Goal: Check status: Check status

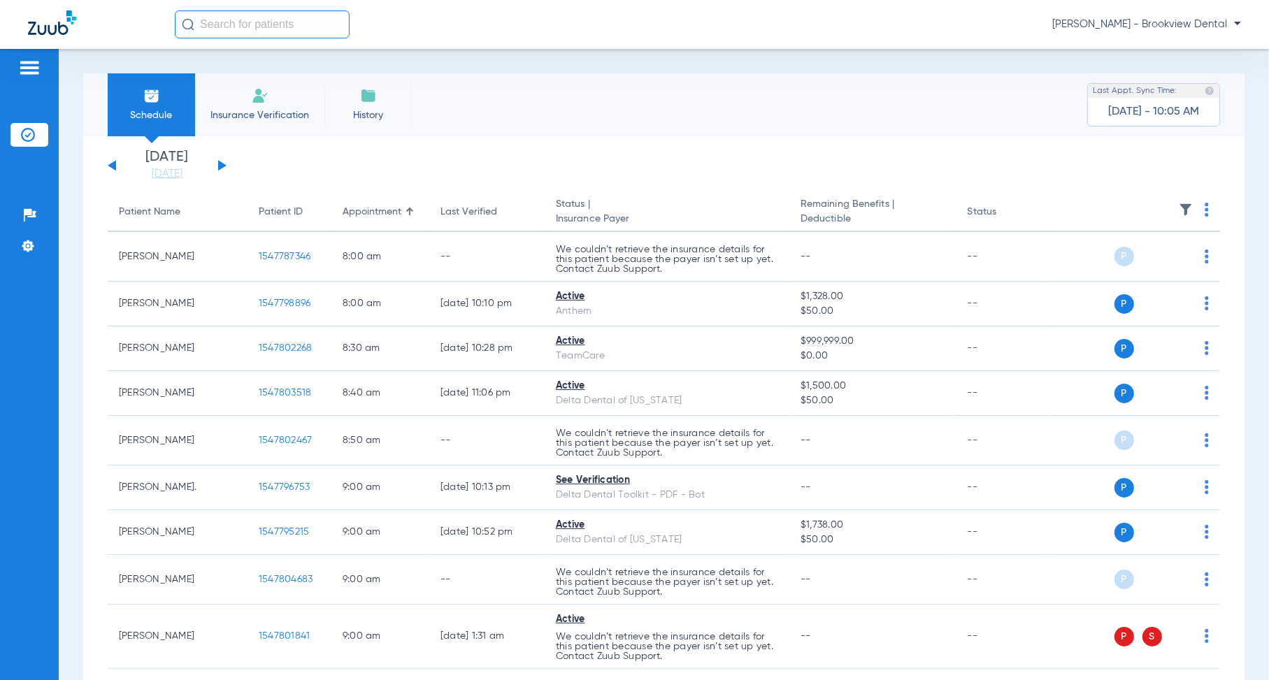
click at [226, 166] on div "[DATE] [DATE] [DATE] [DATE] [DATE] [DATE] [DATE] [DATE] [DATE] [DATE] [DATE] [D…" at bounding box center [167, 165] width 119 height 31
click at [218, 163] on button at bounding box center [222, 165] width 8 height 10
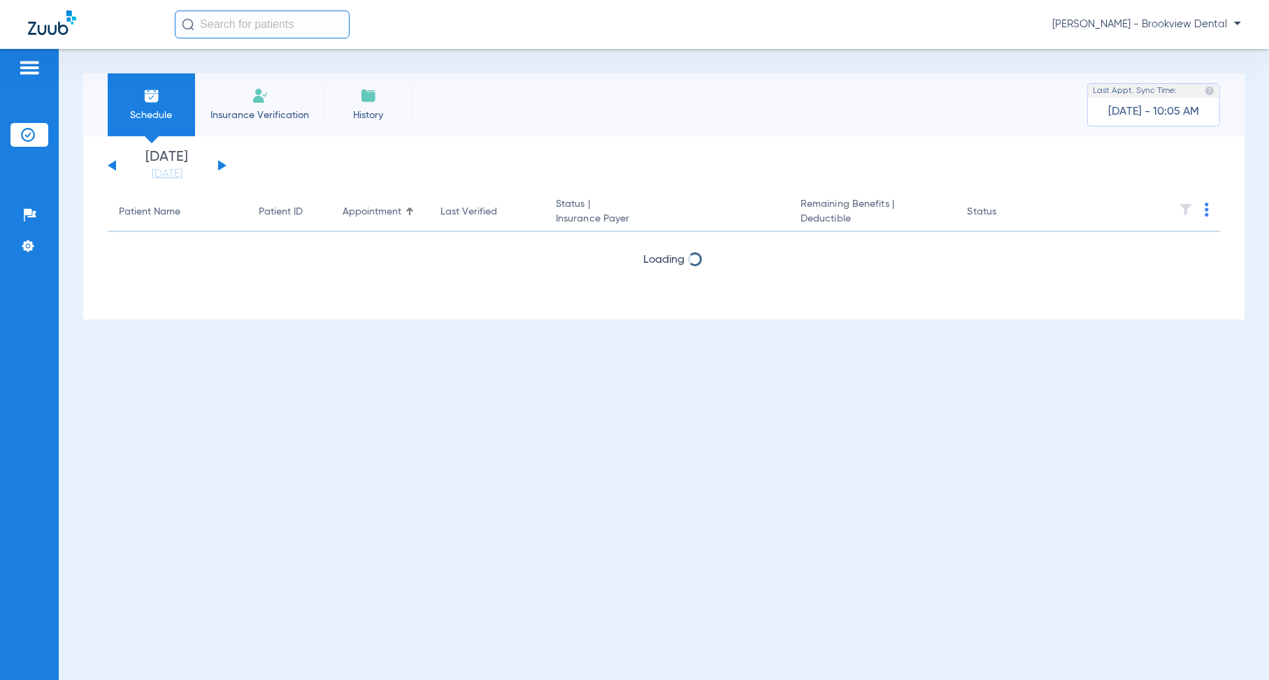
click at [218, 163] on button at bounding box center [222, 165] width 8 height 10
